Goal: Check status: Check status

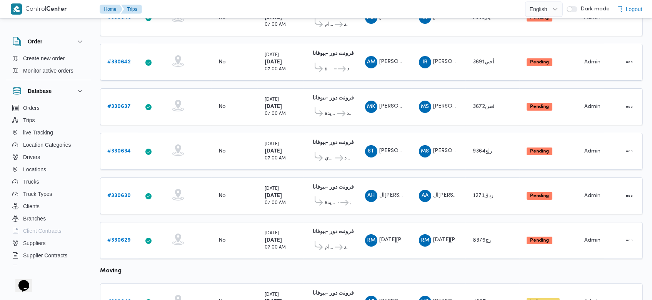
scroll to position [146, 0]
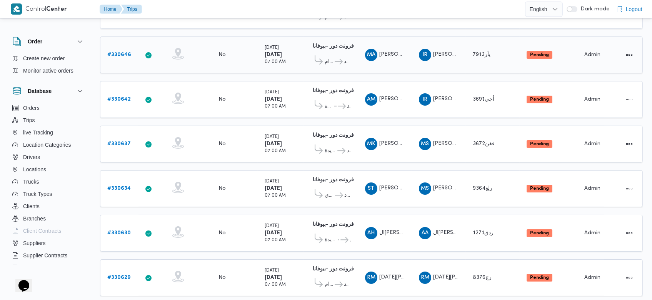
click at [383, 59] on div "MA [PERSON_NAME]" at bounding box center [385, 55] width 46 height 18
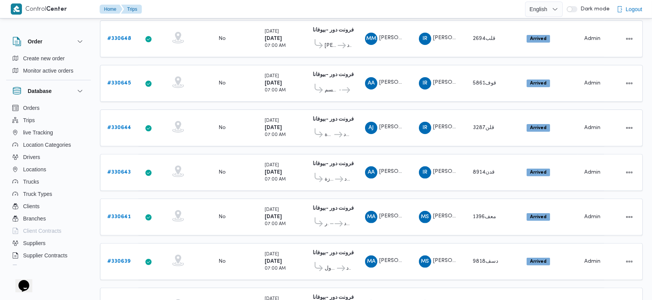
scroll to position [0, 0]
